Goal: Navigation & Orientation: Understand site structure

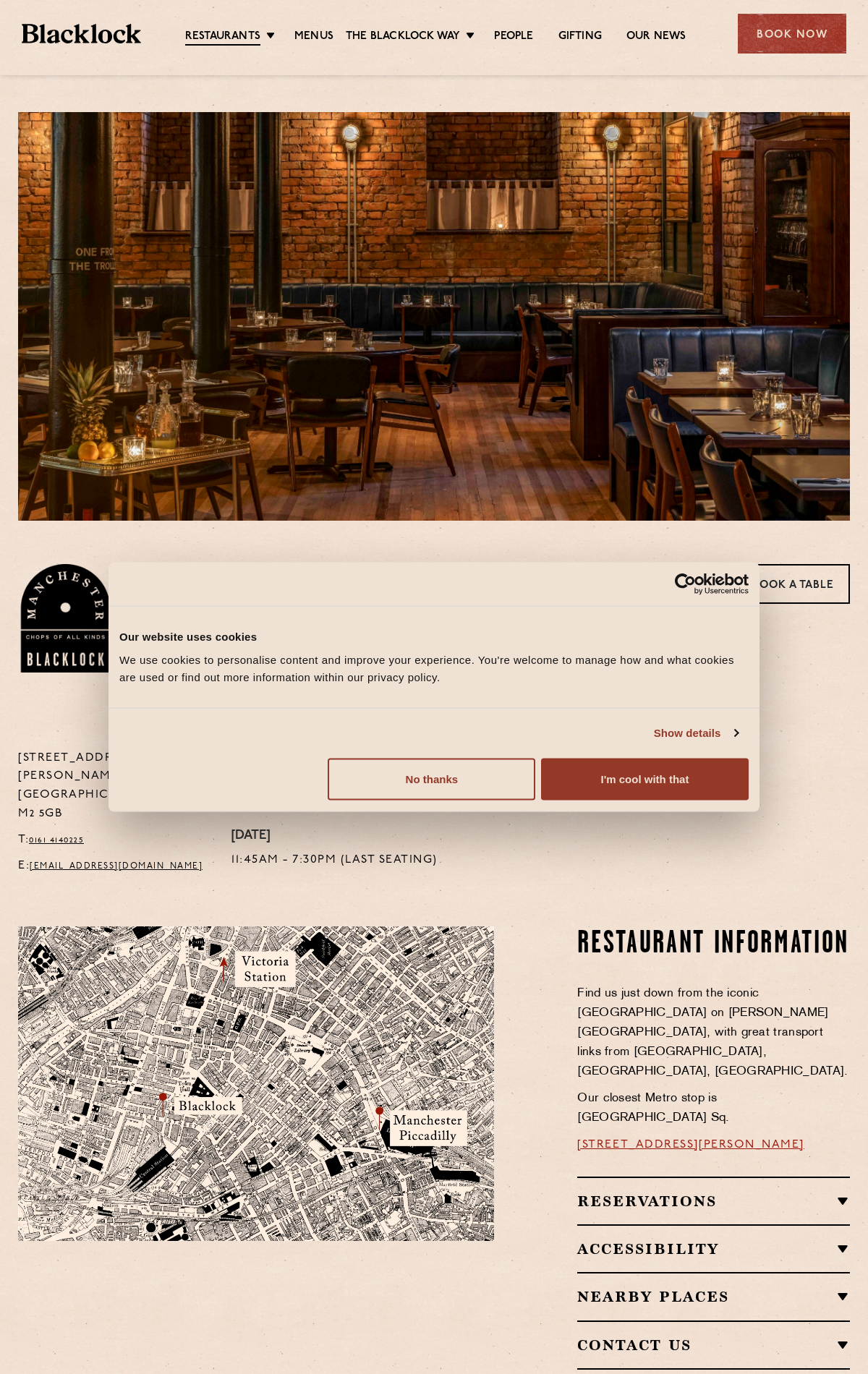
scroll to position [356, 0]
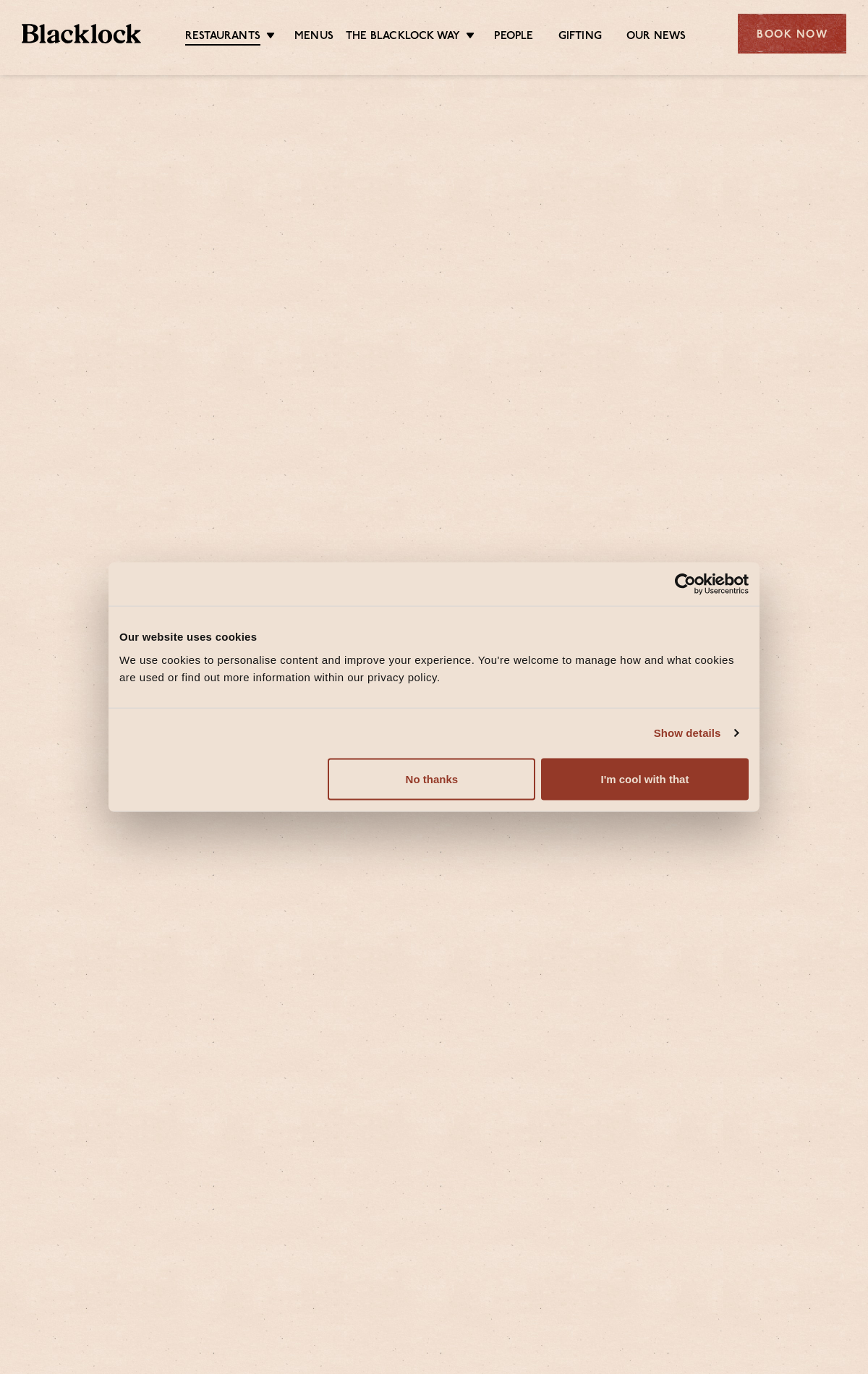
scroll to position [657, 0]
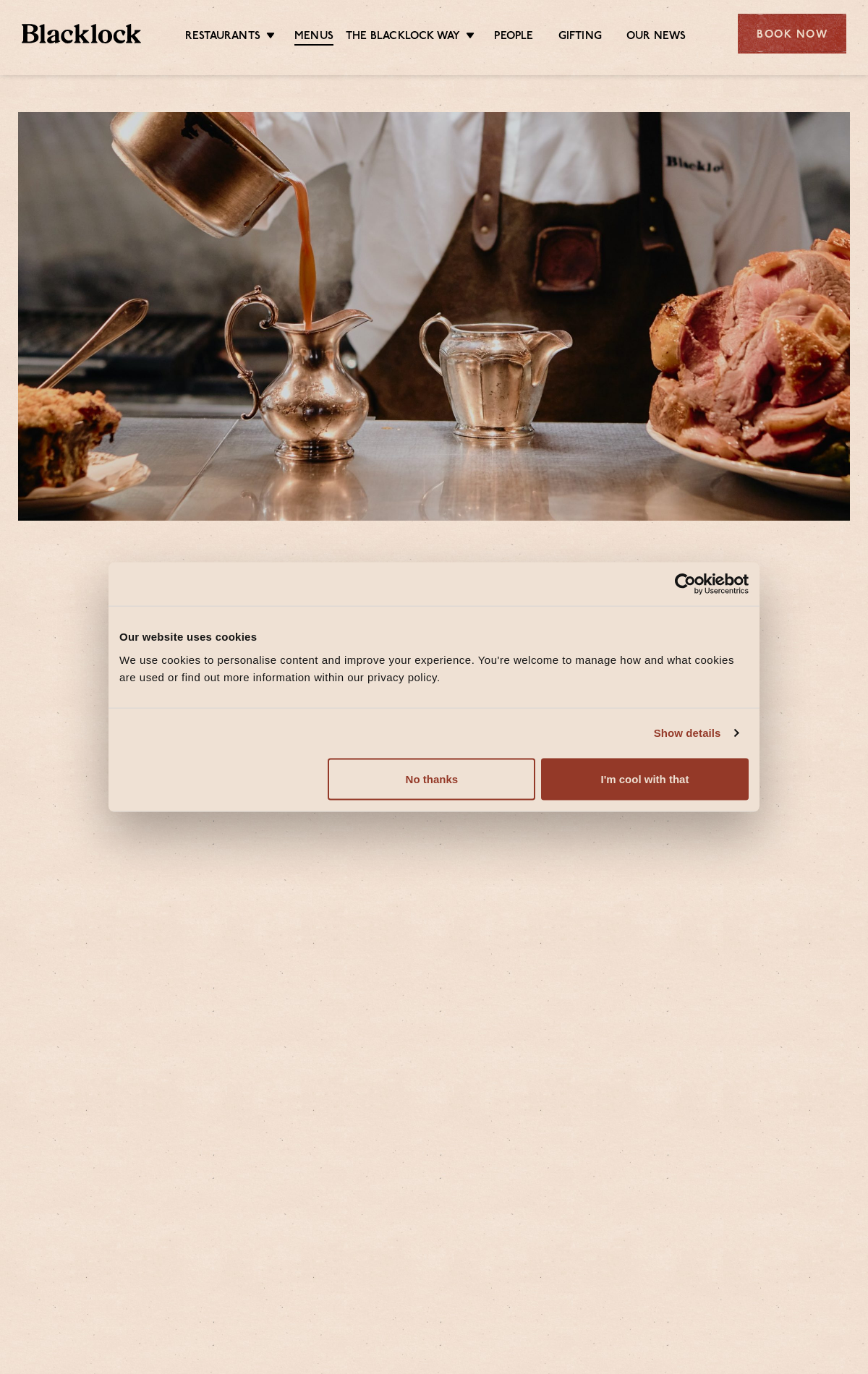
scroll to position [1745, 0]
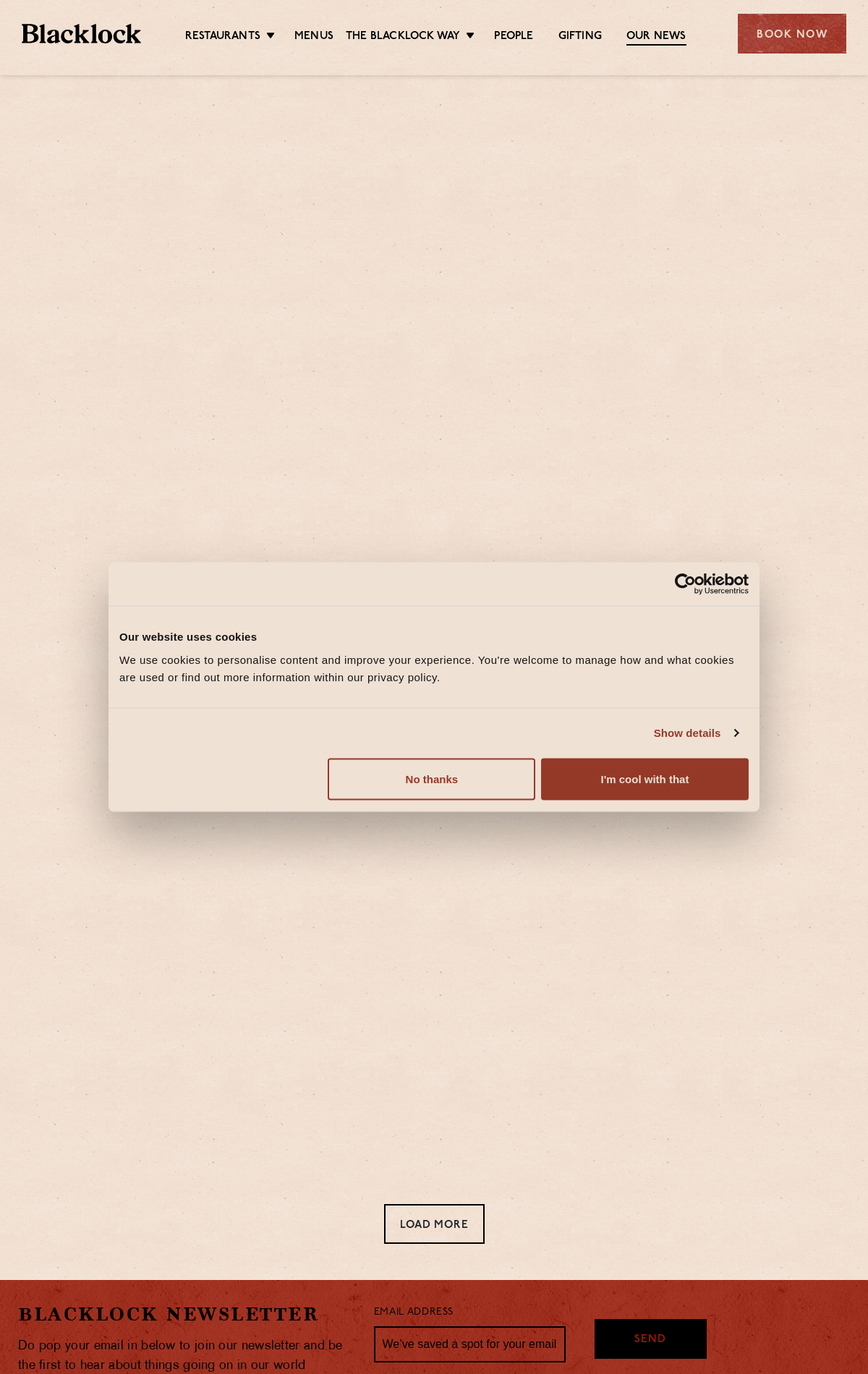
scroll to position [219, 0]
